Goal: Task Accomplishment & Management: Manage account settings

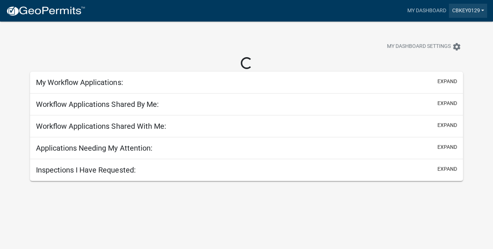
click at [460, 10] on link "CBKEY0129" at bounding box center [468, 11] width 38 height 14
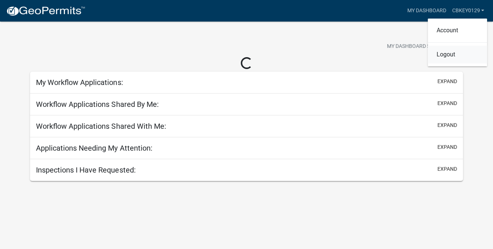
click at [452, 55] on link "Logout" at bounding box center [457, 55] width 59 height 18
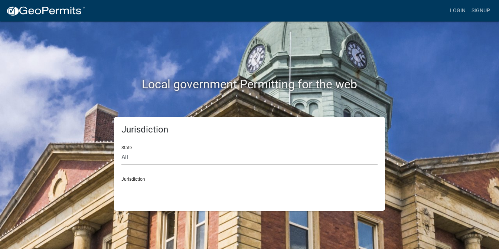
click at [176, 158] on select "All [US_STATE] [US_STATE] [US_STATE] [US_STATE] [US_STATE] [US_STATE] [US_STATE…" at bounding box center [249, 157] width 256 height 15
select select "[US_STATE]"
click at [121, 150] on select "All [US_STATE] [US_STATE] [US_STATE] [US_STATE] [US_STATE] [US_STATE] [US_STATE…" at bounding box center [249, 157] width 256 height 15
click at [139, 190] on select "[GEOGRAPHIC_DATA], [US_STATE][PERSON_NAME][GEOGRAPHIC_DATA], [US_STATE][PERSON_…" at bounding box center [249, 188] width 256 height 15
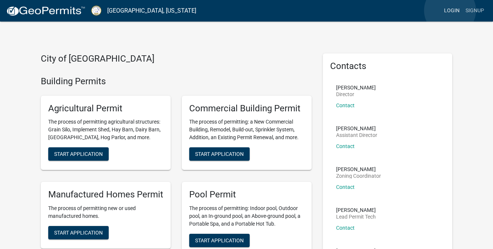
click at [450, 10] on link "Login" at bounding box center [452, 11] width 22 height 14
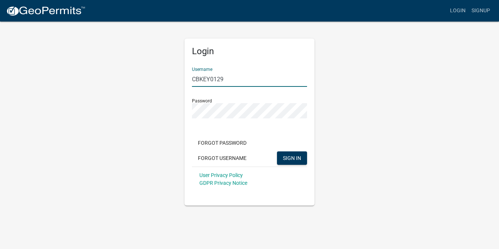
drag, startPoint x: 227, startPoint y: 80, endPoint x: 178, endPoint y: 76, distance: 49.5
click at [178, 76] on div "Login Username CBKEY0129 Password Forgot Password Forgot Username SIGN IN User …" at bounding box center [249, 113] width 423 height 185
type input "jkeyconstruction"
click at [294, 155] on span "SIGN IN" at bounding box center [292, 158] width 18 height 6
